Goal: Task Accomplishment & Management: Complete application form

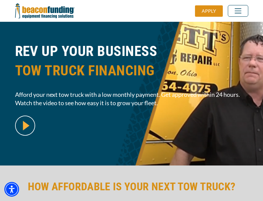
scroll to position [163, 0]
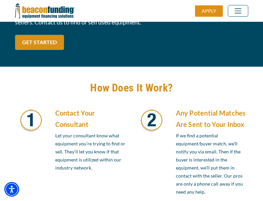
scroll to position [568, 0]
